Goal: Book appointment/travel/reservation

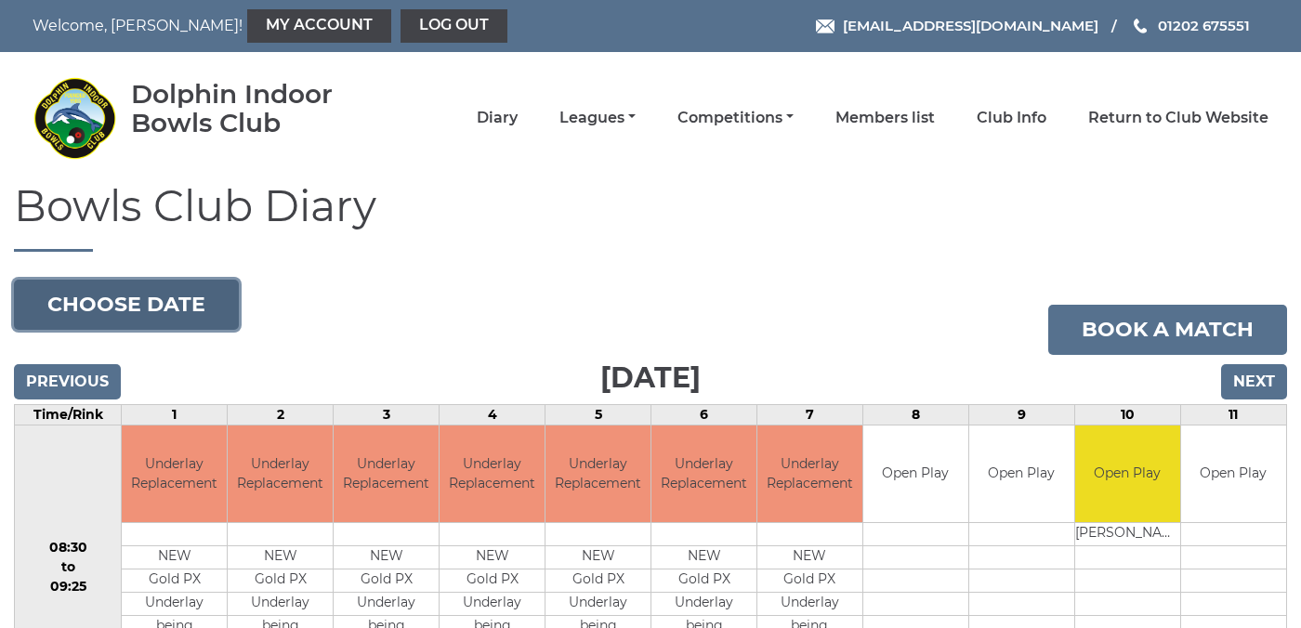
click at [164, 308] on button "Choose date" at bounding box center [126, 305] width 225 height 50
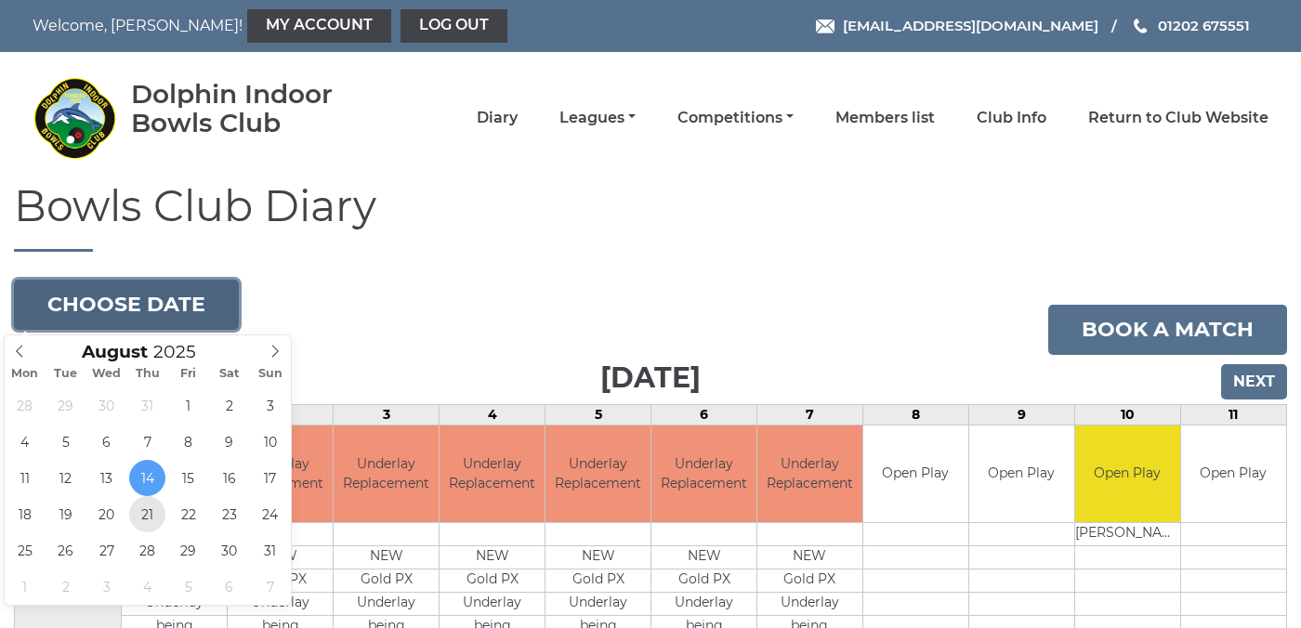
type input "[DATE]"
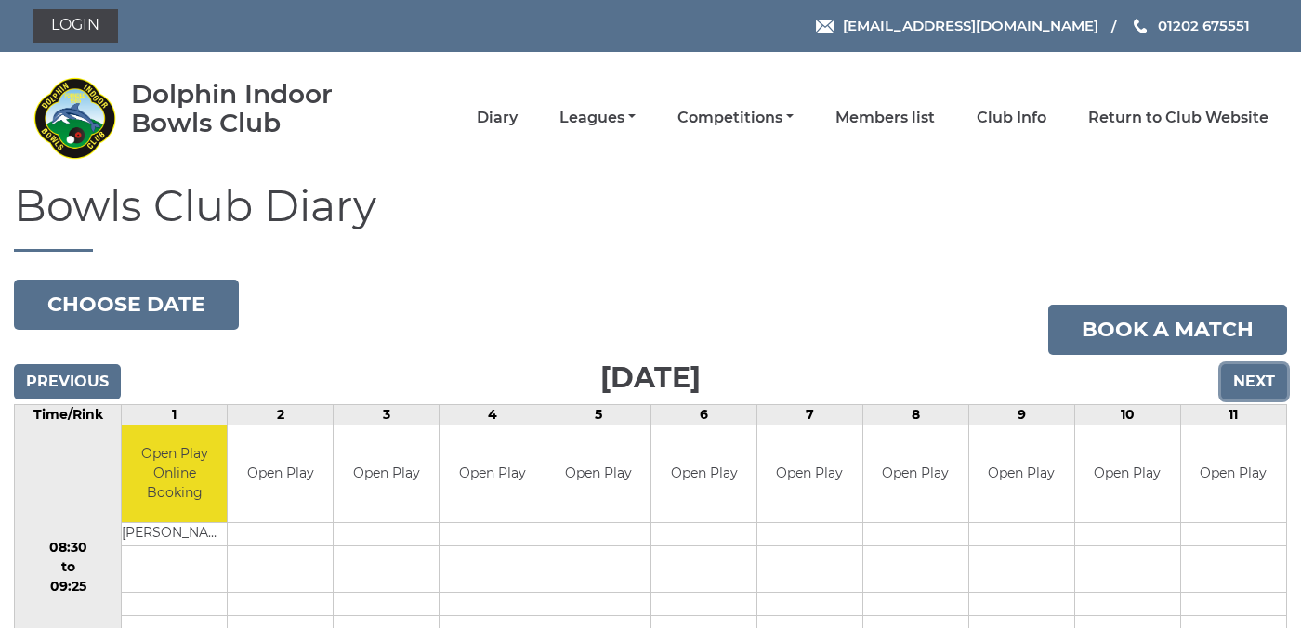
click at [1245, 385] on input "Next" at bounding box center [1254, 381] width 66 height 35
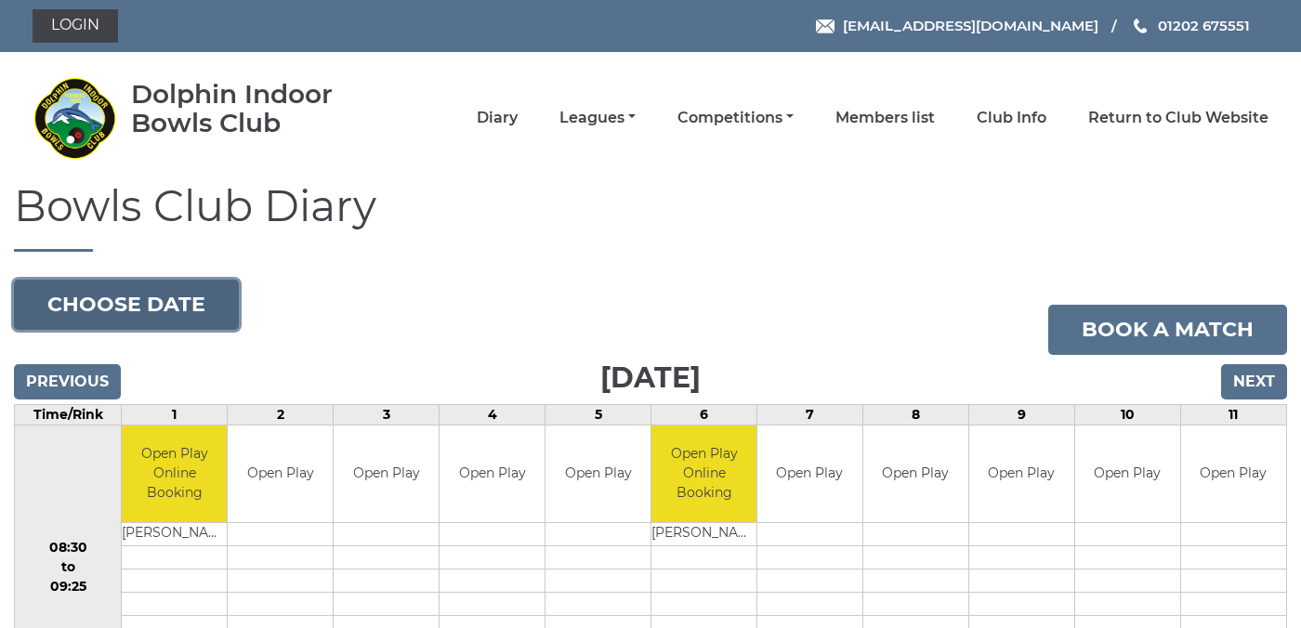
click at [160, 307] on button "Choose date" at bounding box center [126, 305] width 225 height 50
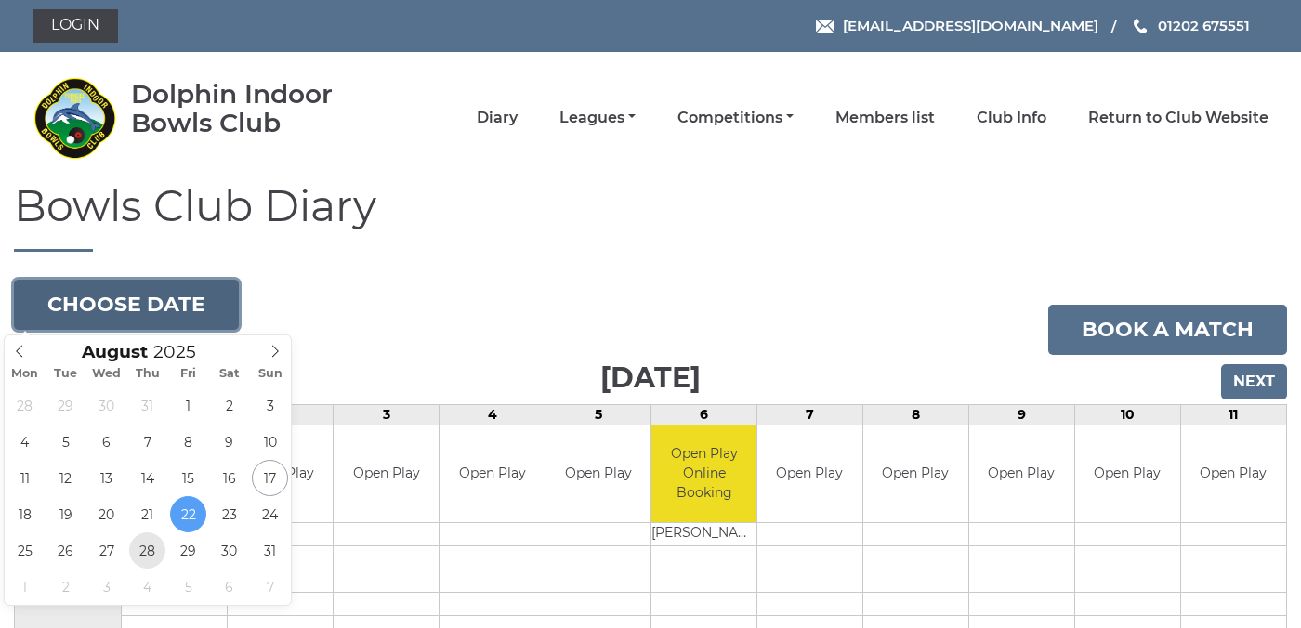
type input "2025-08-28"
